Goal: Use online tool/utility

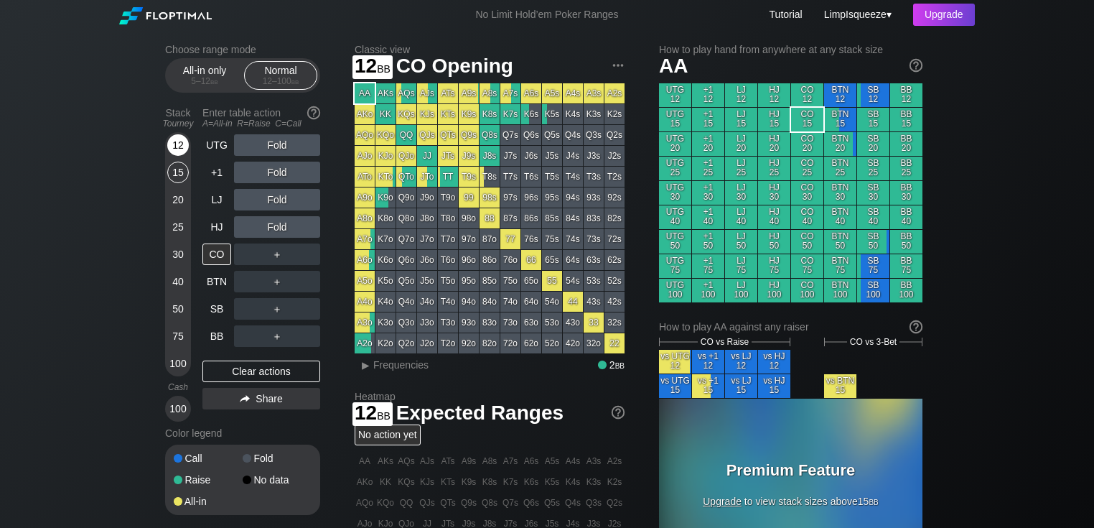
click at [174, 141] on div "12" at bounding box center [178, 145] width 22 height 22
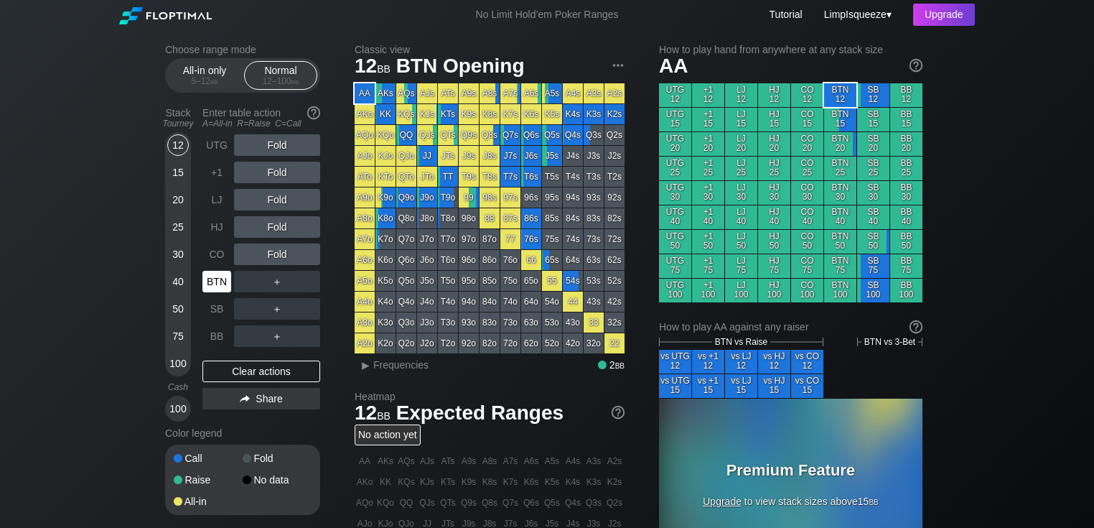
click at [218, 274] on div "BTN" at bounding box center [216, 282] width 29 height 22
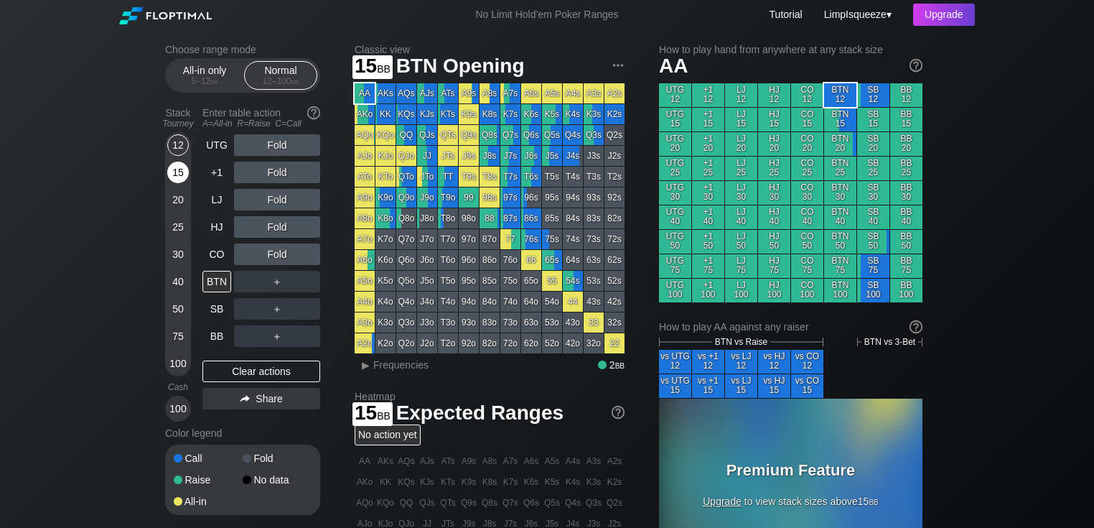
click at [179, 168] on div "15" at bounding box center [178, 173] width 22 height 22
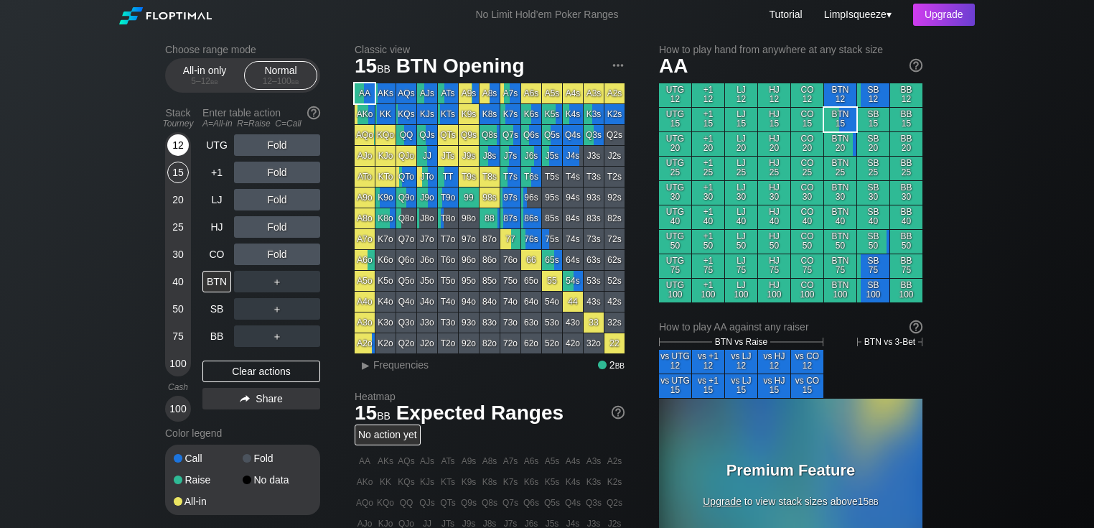
click at [172, 146] on div "12" at bounding box center [178, 145] width 22 height 22
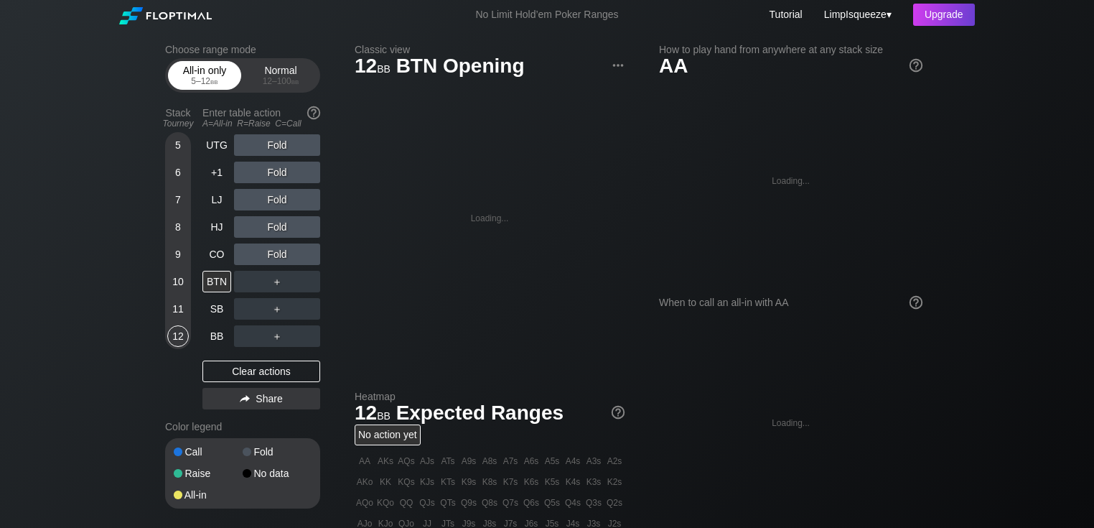
click at [182, 72] on div "All-in only 5 – 12 bb" at bounding box center [205, 75] width 66 height 27
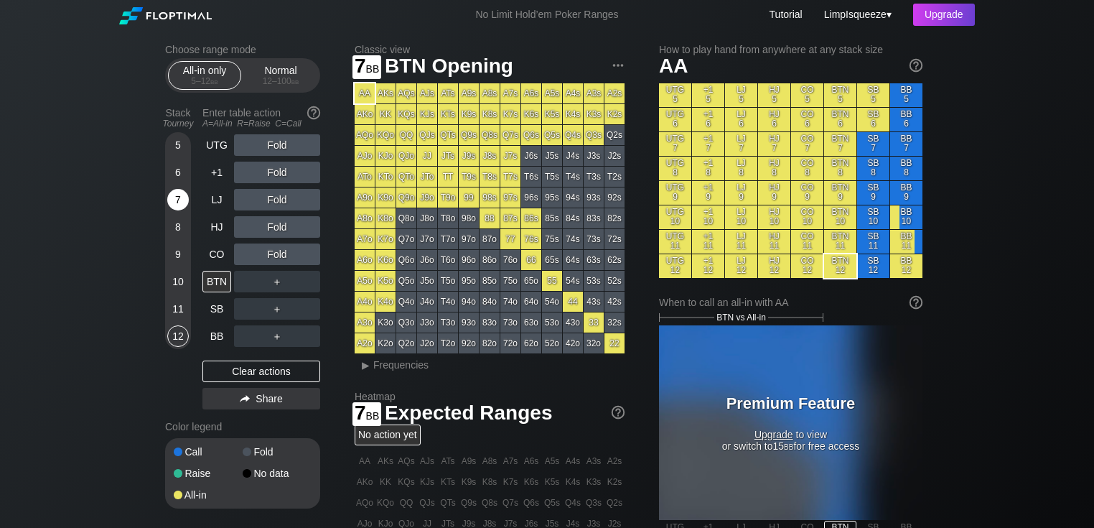
click at [170, 199] on div "7" at bounding box center [178, 200] width 22 height 22
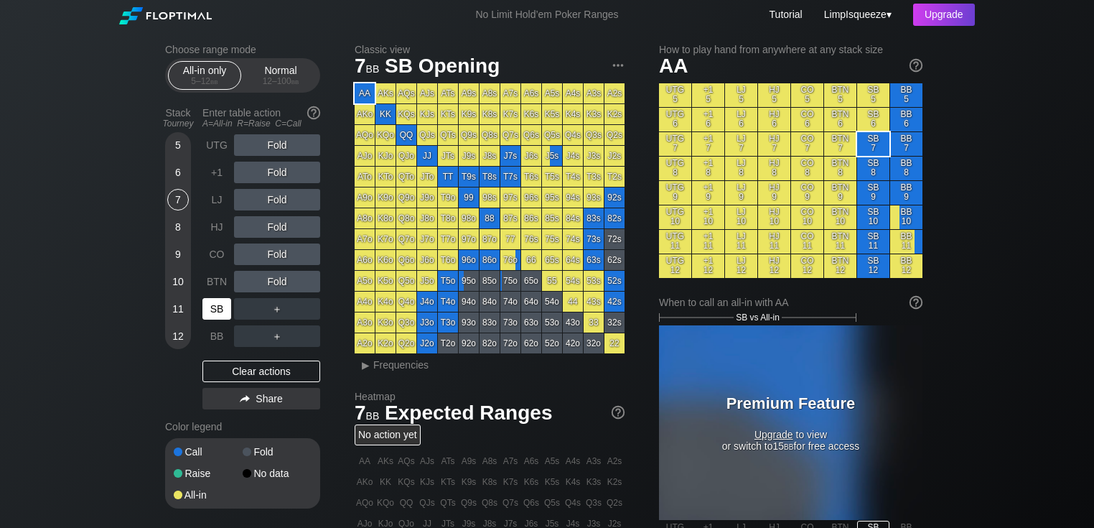
click at [217, 300] on div "SB" at bounding box center [216, 309] width 29 height 22
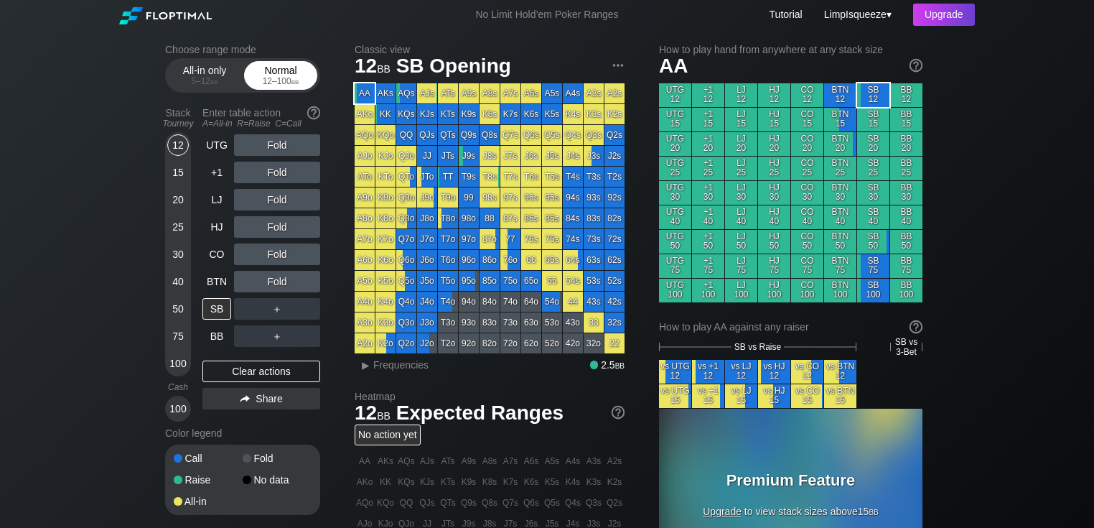
click at [278, 76] on div "Normal 12 – 100 bb" at bounding box center [281, 75] width 66 height 27
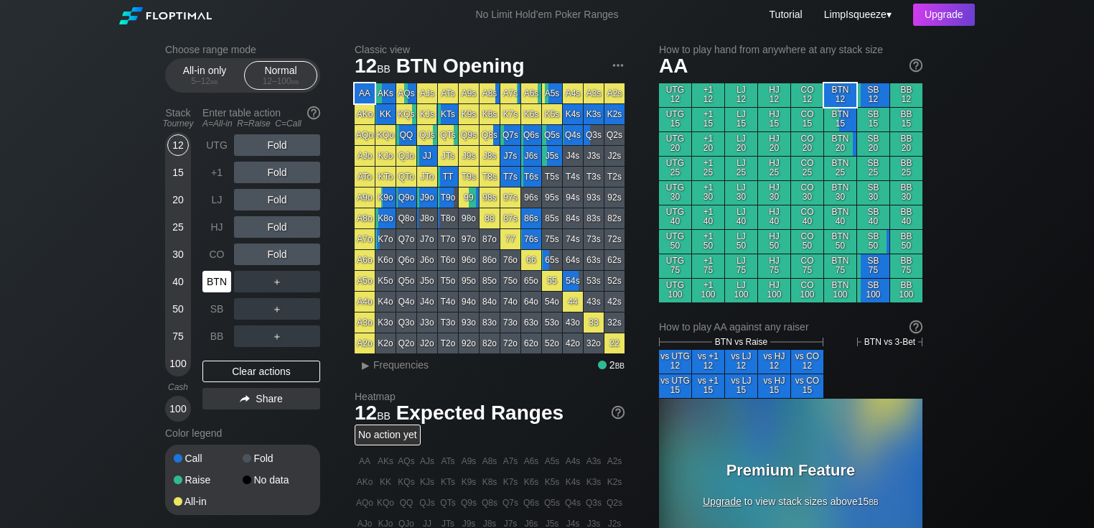
click at [225, 284] on div "BTN" at bounding box center [216, 282] width 29 height 22
